Goal: Task Accomplishment & Management: Manage account settings

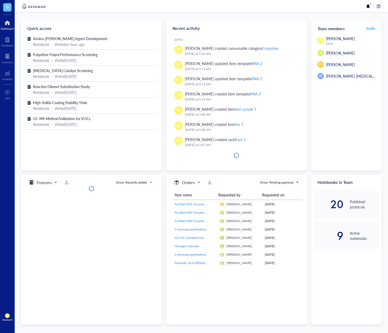
click at [6, 313] on span "LR" at bounding box center [7, 315] width 5 height 5
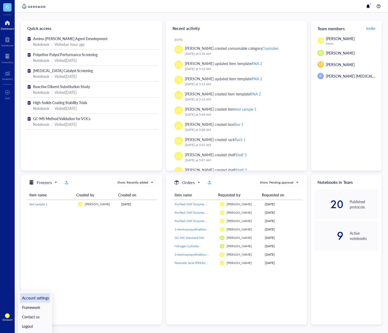
click at [41, 297] on link "Account settings" at bounding box center [35, 297] width 30 height 9
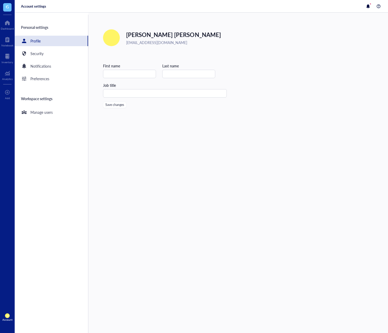
type input "[PERSON_NAME]"
click at [61, 65] on div "Notifications" at bounding box center [51, 66] width 73 height 10
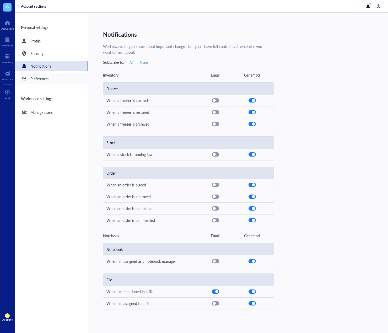
click at [58, 79] on div "Preferences" at bounding box center [51, 78] width 73 height 10
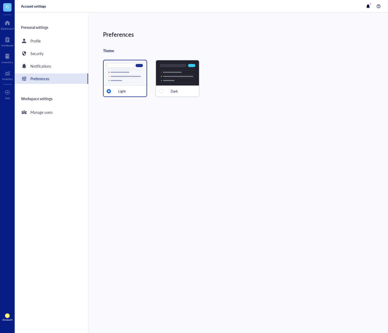
click at [163, 77] on div "Dark" at bounding box center [177, 78] width 44 height 37
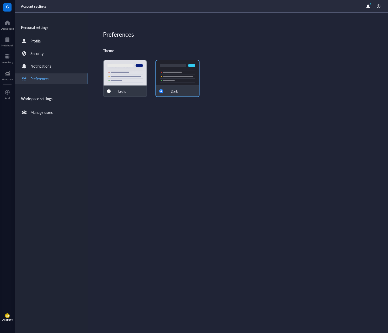
click at [157, 171] on div "Preferences Theme Light Dark" at bounding box center [238, 173] width 300 height 320
click at [47, 112] on div "Manage users" at bounding box center [41, 112] width 22 height 6
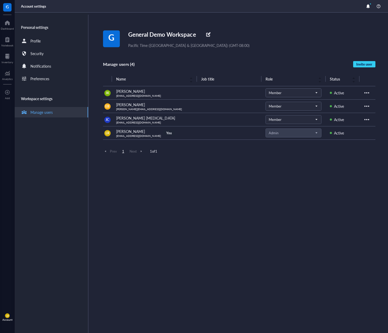
click at [200, 200] on div "G General Demo Workspace Pacific Time ([GEOGRAPHIC_DATA] & [GEOGRAPHIC_DATA]) (…" at bounding box center [245, 173] width 285 height 320
click at [313, 91] on span "Member" at bounding box center [293, 92] width 49 height 5
click at [260, 187] on div "G General Demo Workspace Pacific Time (US & [GEOGRAPHIC_DATA]) (GMT-08:00) Mana…" at bounding box center [245, 173] width 285 height 320
click at [180, 266] on div "G General Demo Workspace Pacific Time (US & [GEOGRAPHIC_DATA]) (GMT-08:00) Mana…" at bounding box center [245, 173] width 285 height 320
click at [72, 275] on div "Personal settings Profile Security Notifications Preferences Workspace settings…" at bounding box center [52, 174] width 74 height 318
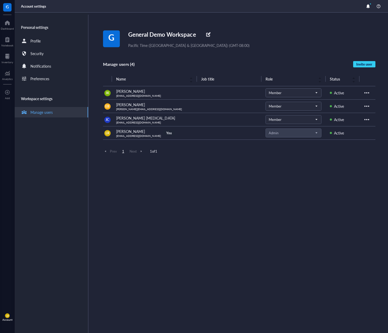
click at [219, 252] on div "G General Demo Workspace Pacific Time (US & [GEOGRAPHIC_DATA]) (GMT-08:00) Mana…" at bounding box center [245, 173] width 285 height 320
